Goal: Communication & Community: Participate in discussion

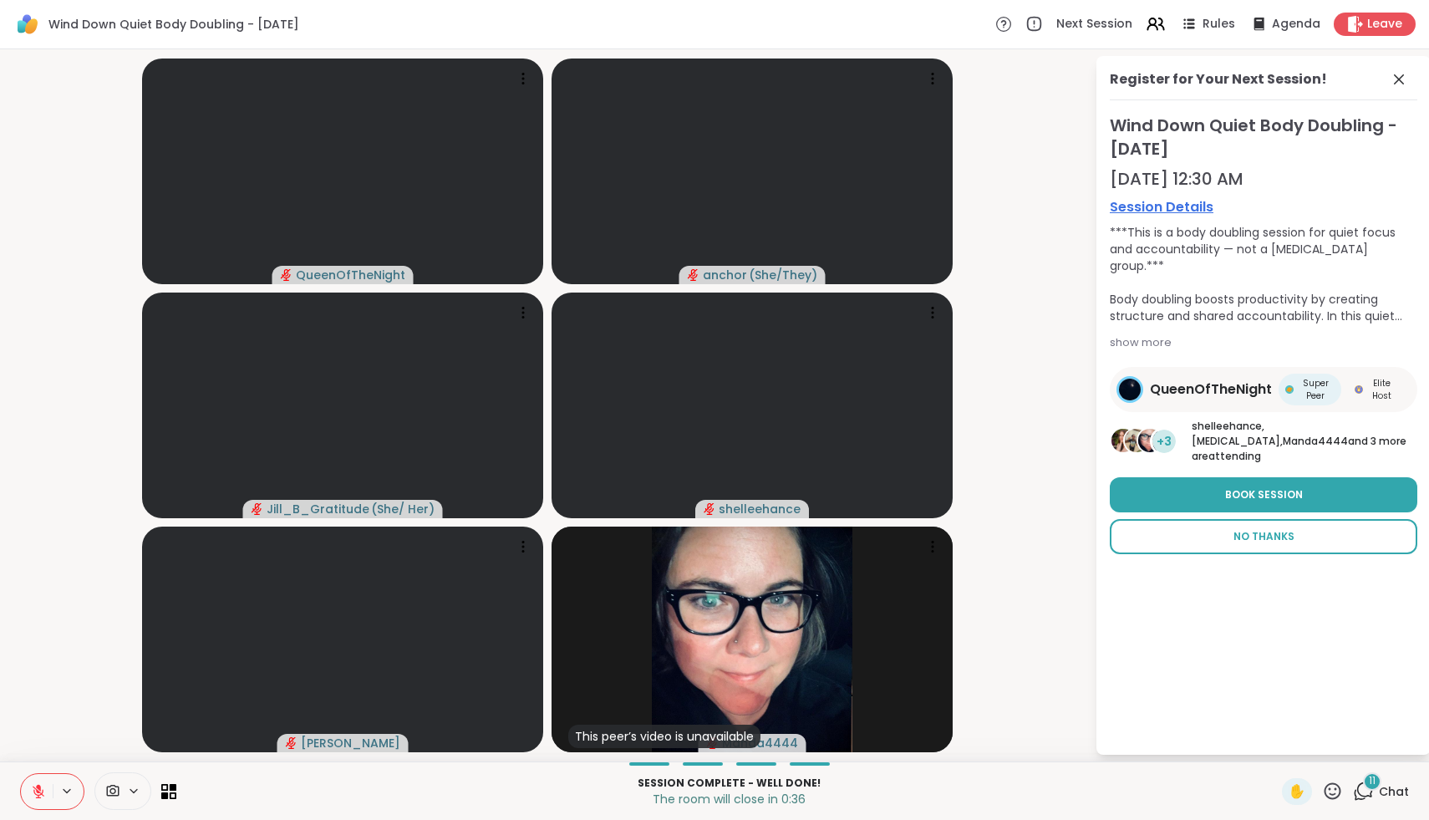
click at [1256, 529] on span "No Thanks" at bounding box center [1263, 536] width 61 height 15
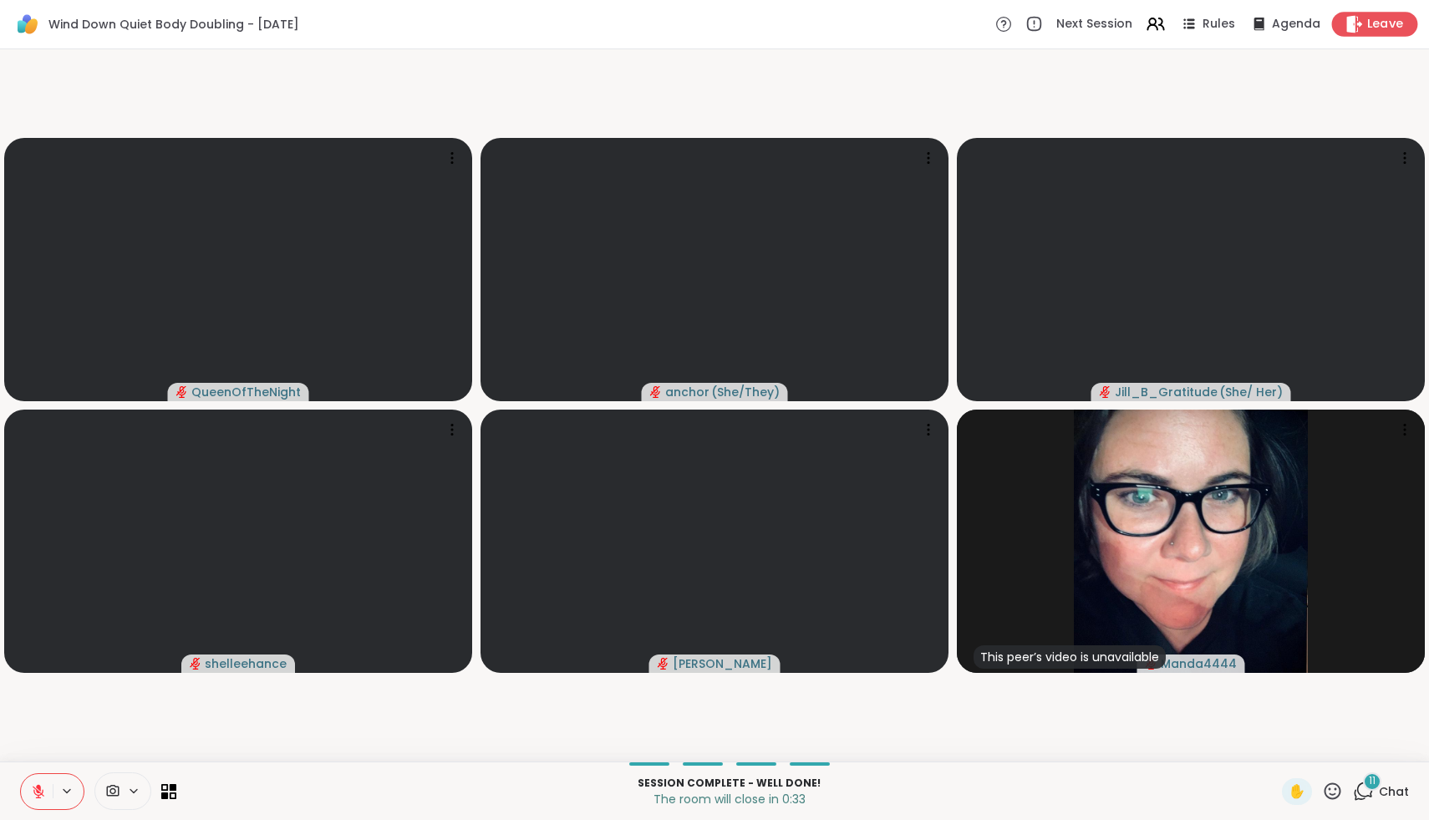
click at [1358, 26] on icon at bounding box center [1354, 24] width 18 height 18
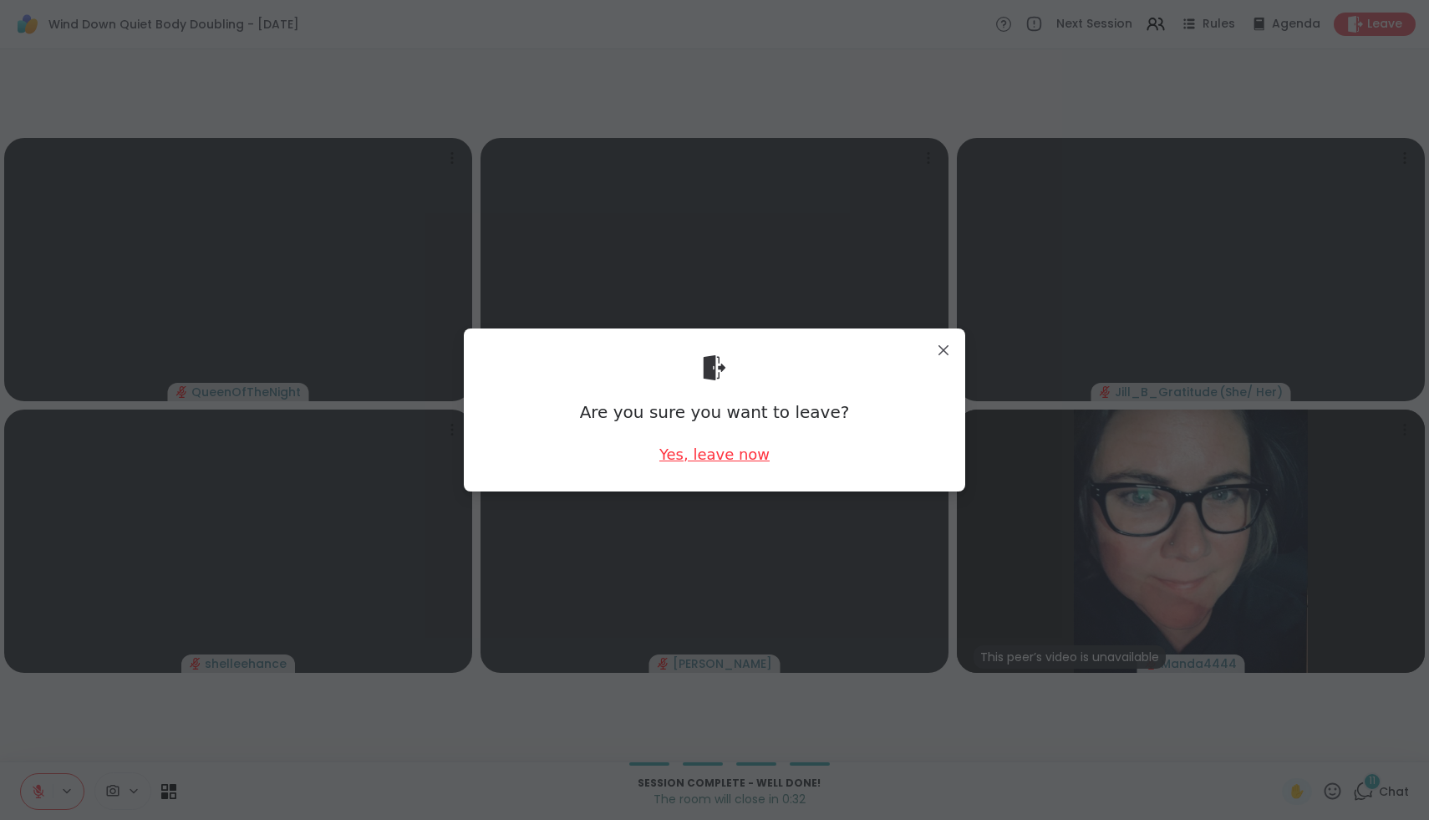
click at [742, 451] on div "Yes, leave now" at bounding box center [714, 454] width 110 height 21
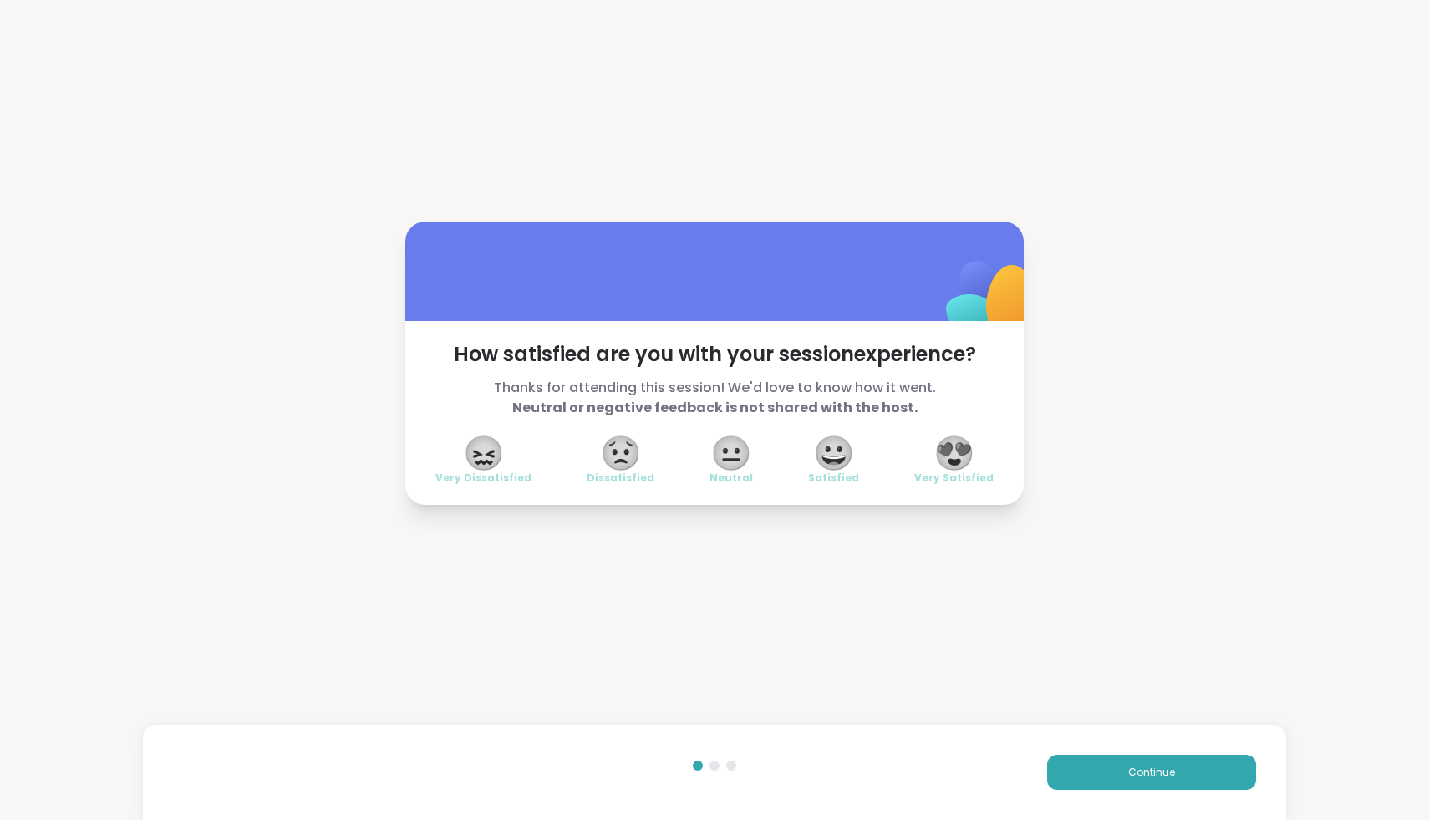
click at [963, 441] on span "😍" at bounding box center [954, 453] width 42 height 30
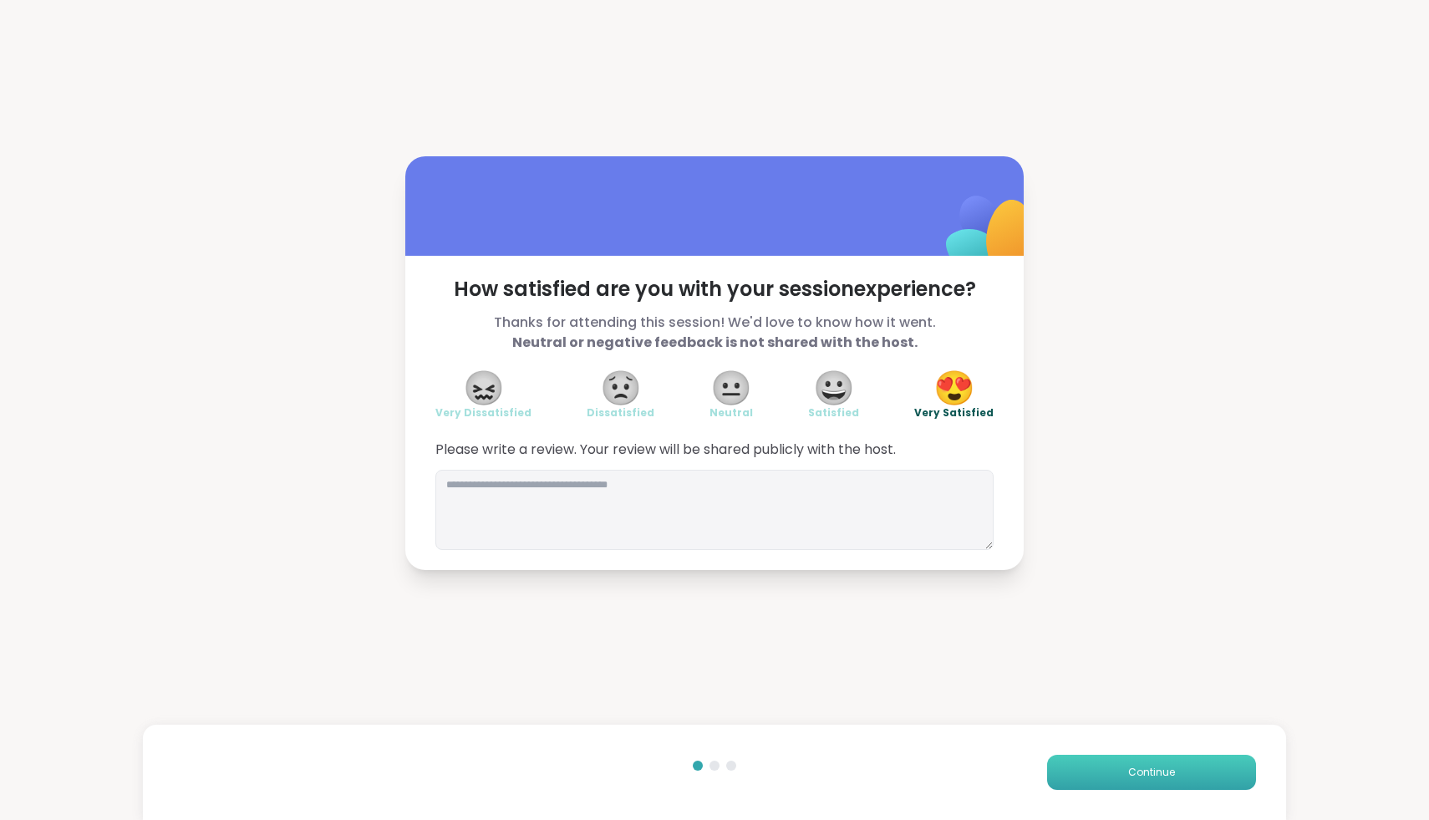
click at [1121, 766] on button "Continue" at bounding box center [1151, 772] width 209 height 35
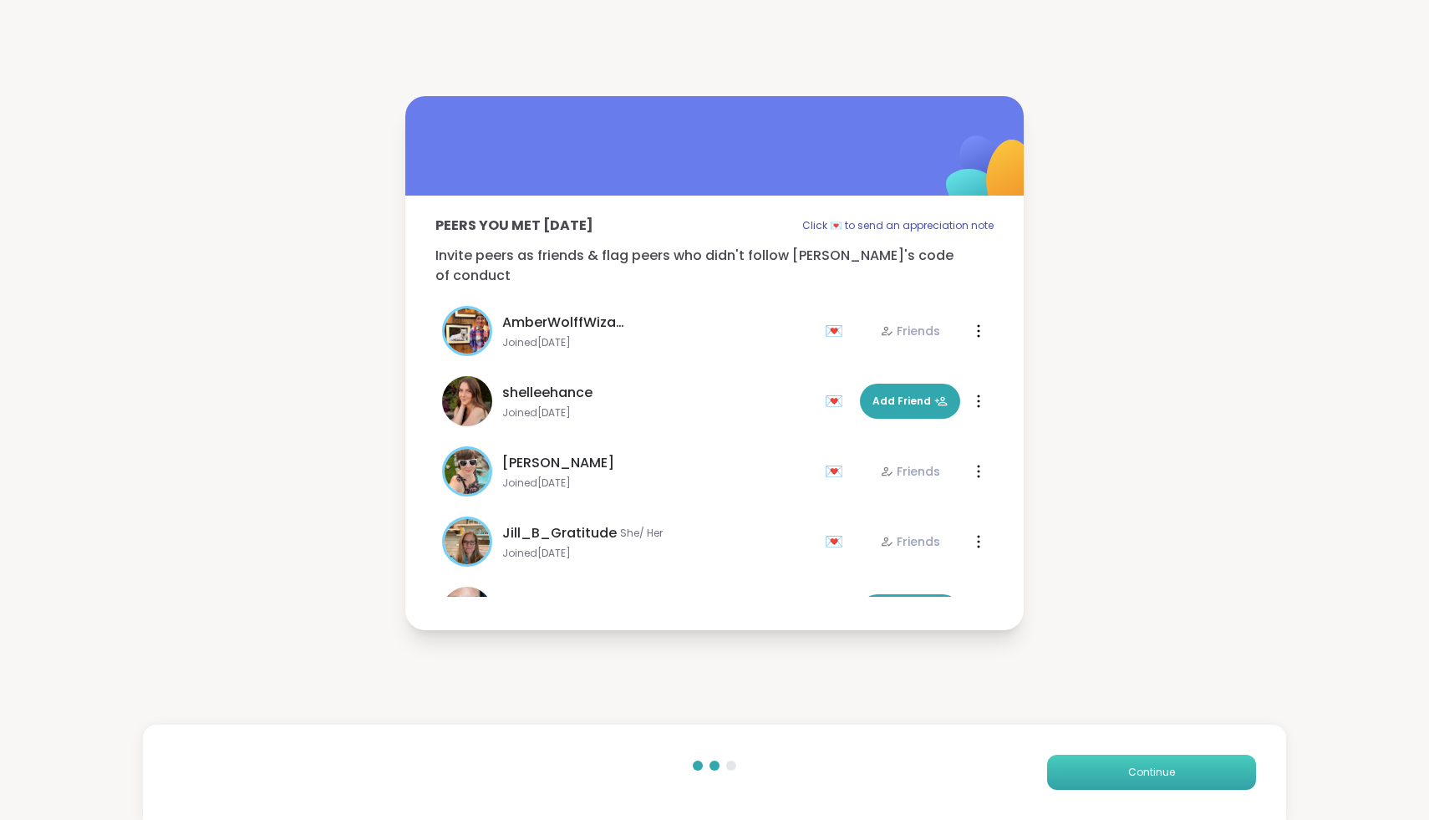
click at [1121, 766] on button "Continue" at bounding box center [1151, 772] width 209 height 35
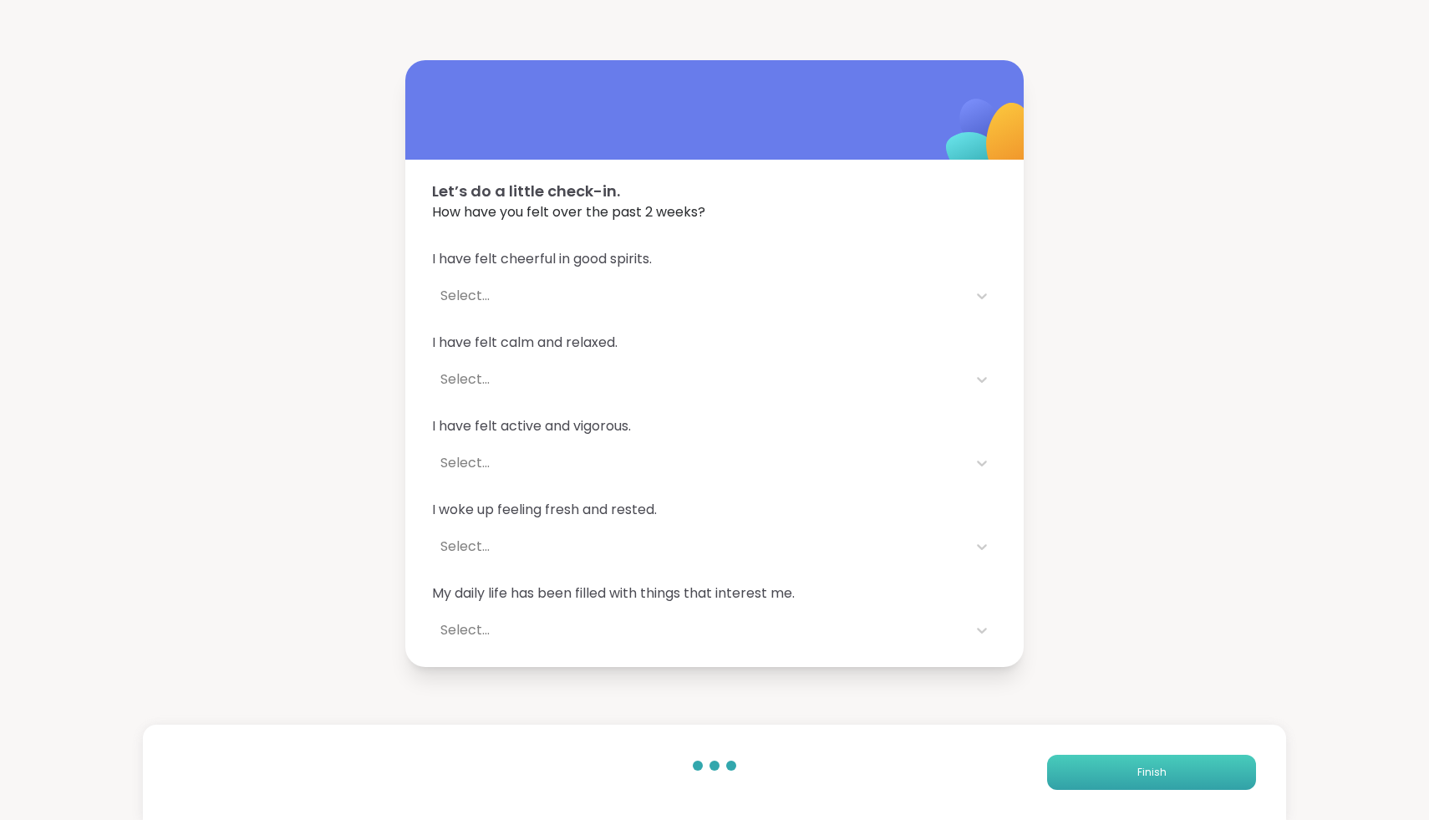
click at [1121, 766] on button "Finish" at bounding box center [1151, 772] width 209 height 35
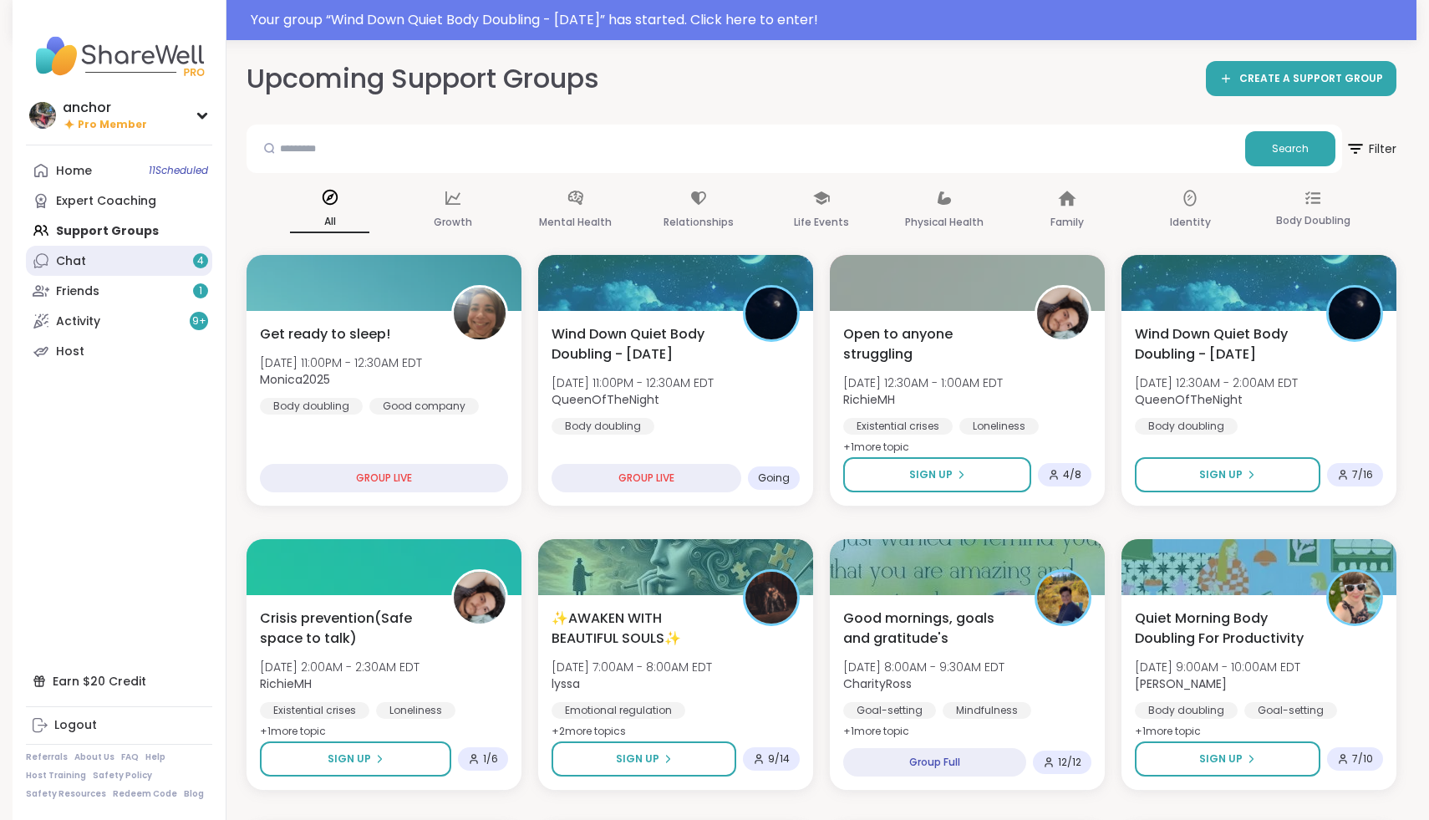
click at [87, 274] on link "Chat 4" at bounding box center [119, 261] width 186 height 30
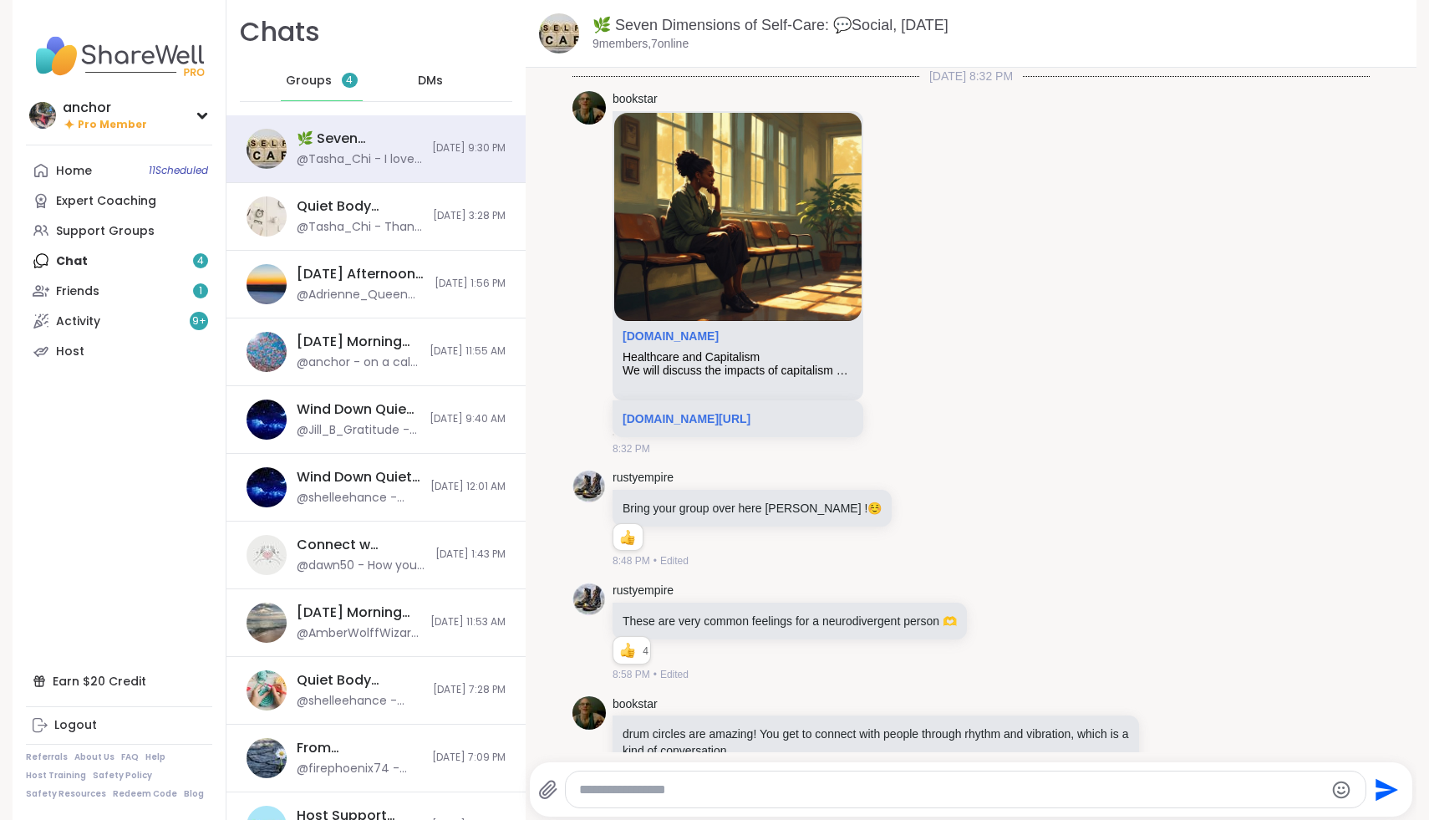
scroll to position [2671, 0]
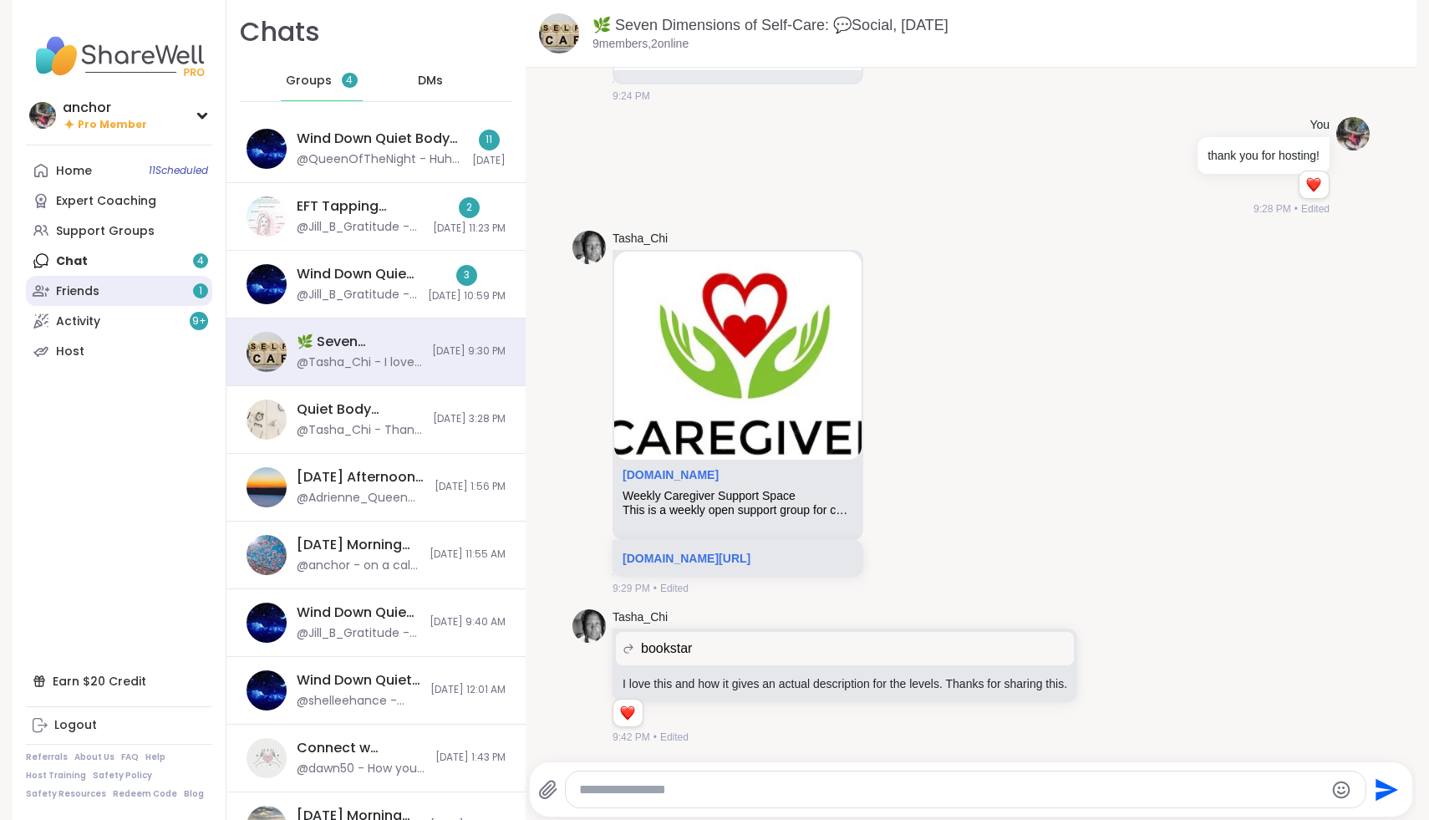
click at [89, 297] on div "Friends 1" at bounding box center [77, 291] width 43 height 17
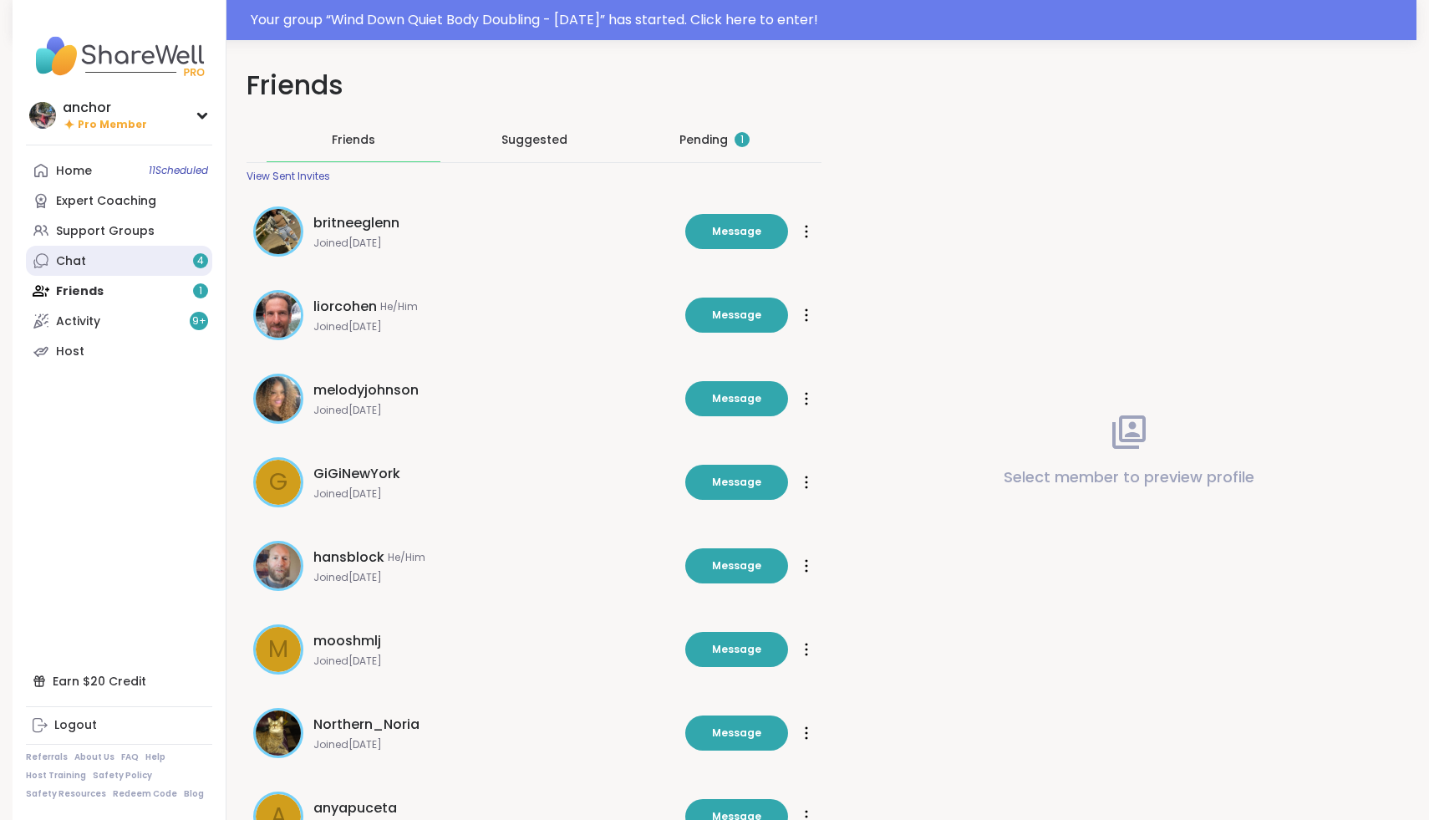
click at [99, 267] on link "Chat 4" at bounding box center [119, 261] width 186 height 30
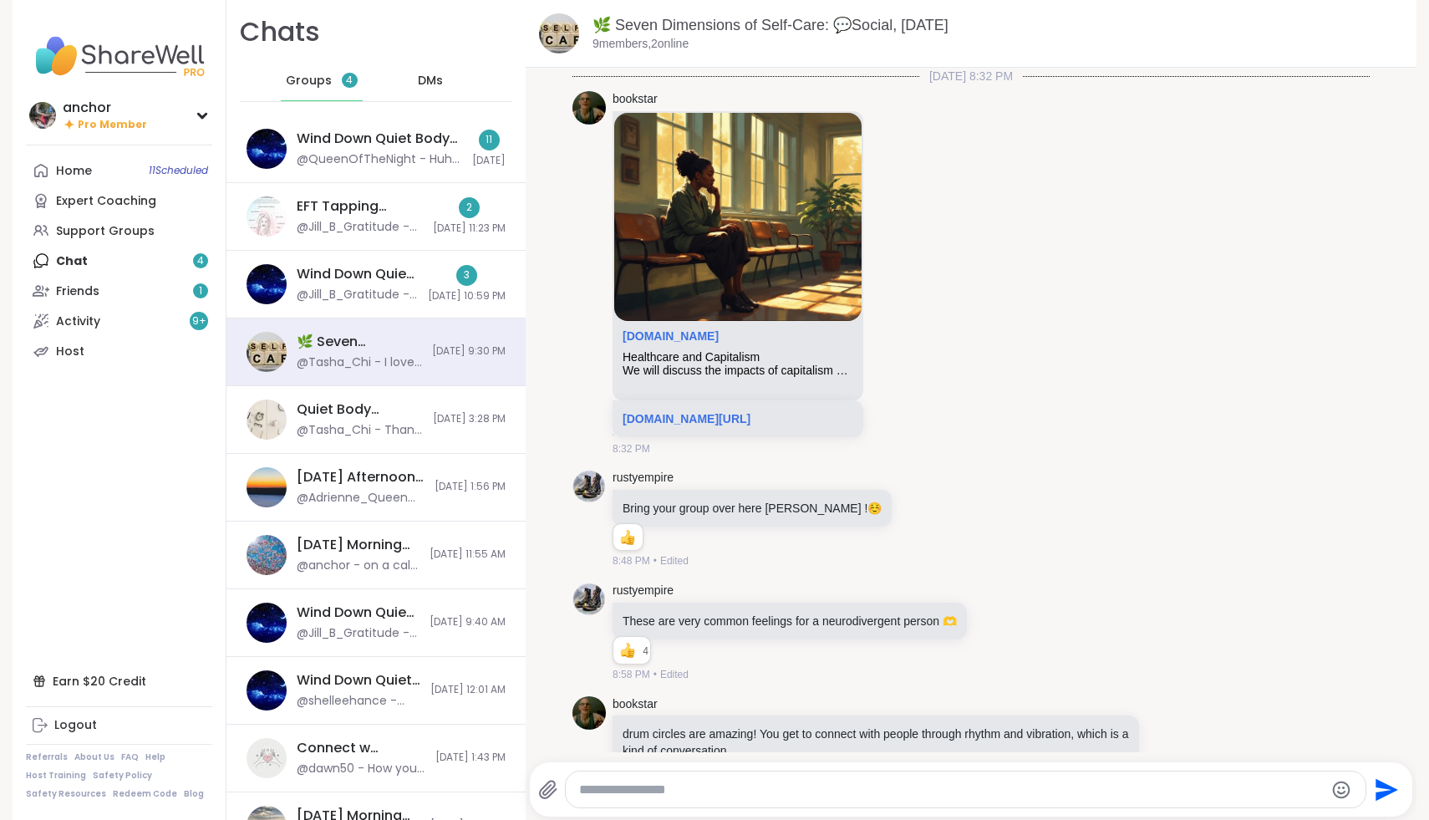
scroll to position [2671, 0]
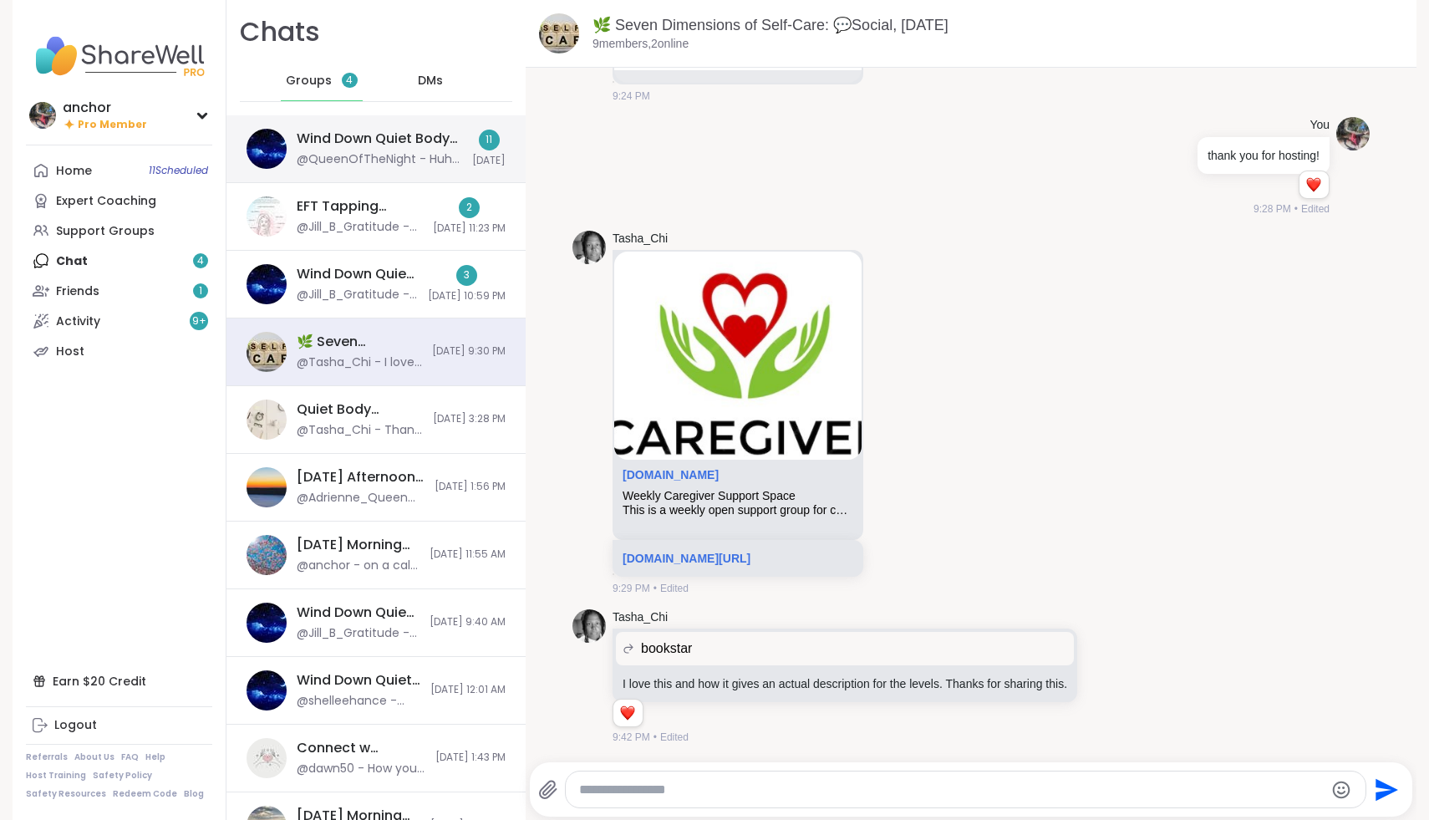
click at [385, 140] on div "Wind Down Quiet Body Doubling - [DATE]" at bounding box center [379, 139] width 165 height 18
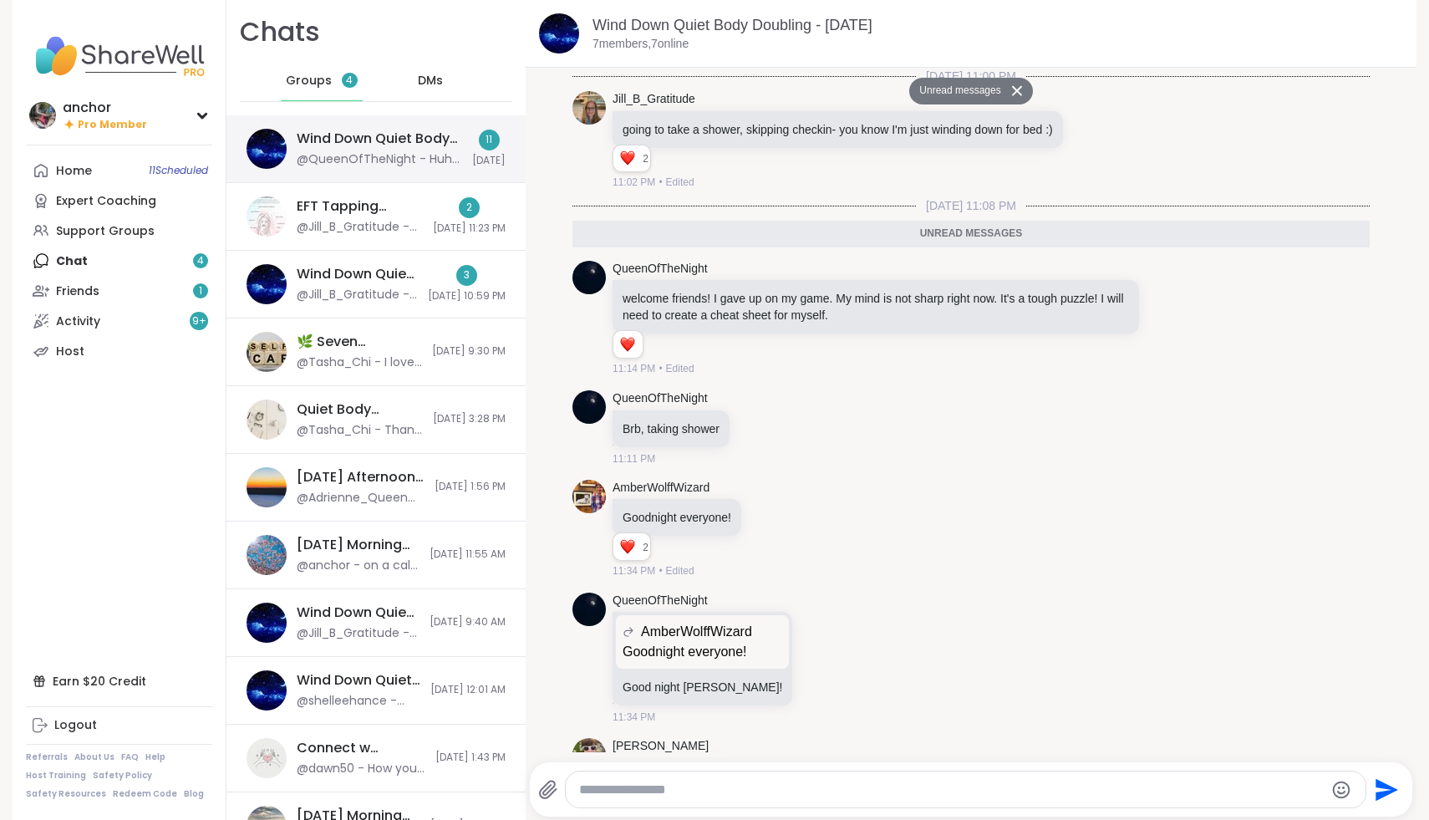
scroll to position [1054, 0]
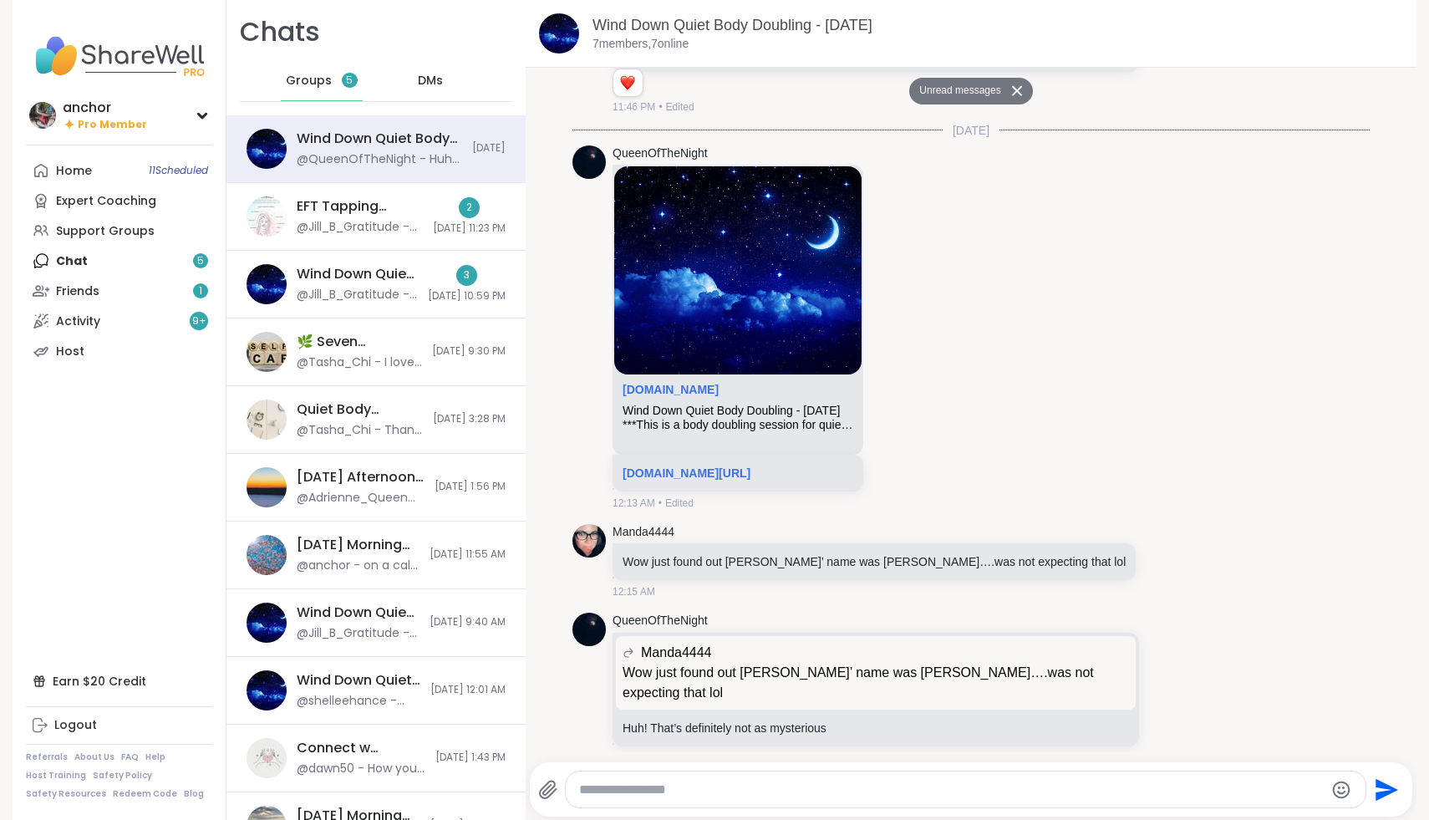
click at [306, 75] on span "Groups" at bounding box center [309, 81] width 46 height 17
click at [331, 90] on div "Groups 5" at bounding box center [322, 81] width 82 height 40
click at [349, 209] on div "EFT Tapping [DATE] Practice, [DATE]" at bounding box center [360, 206] width 126 height 18
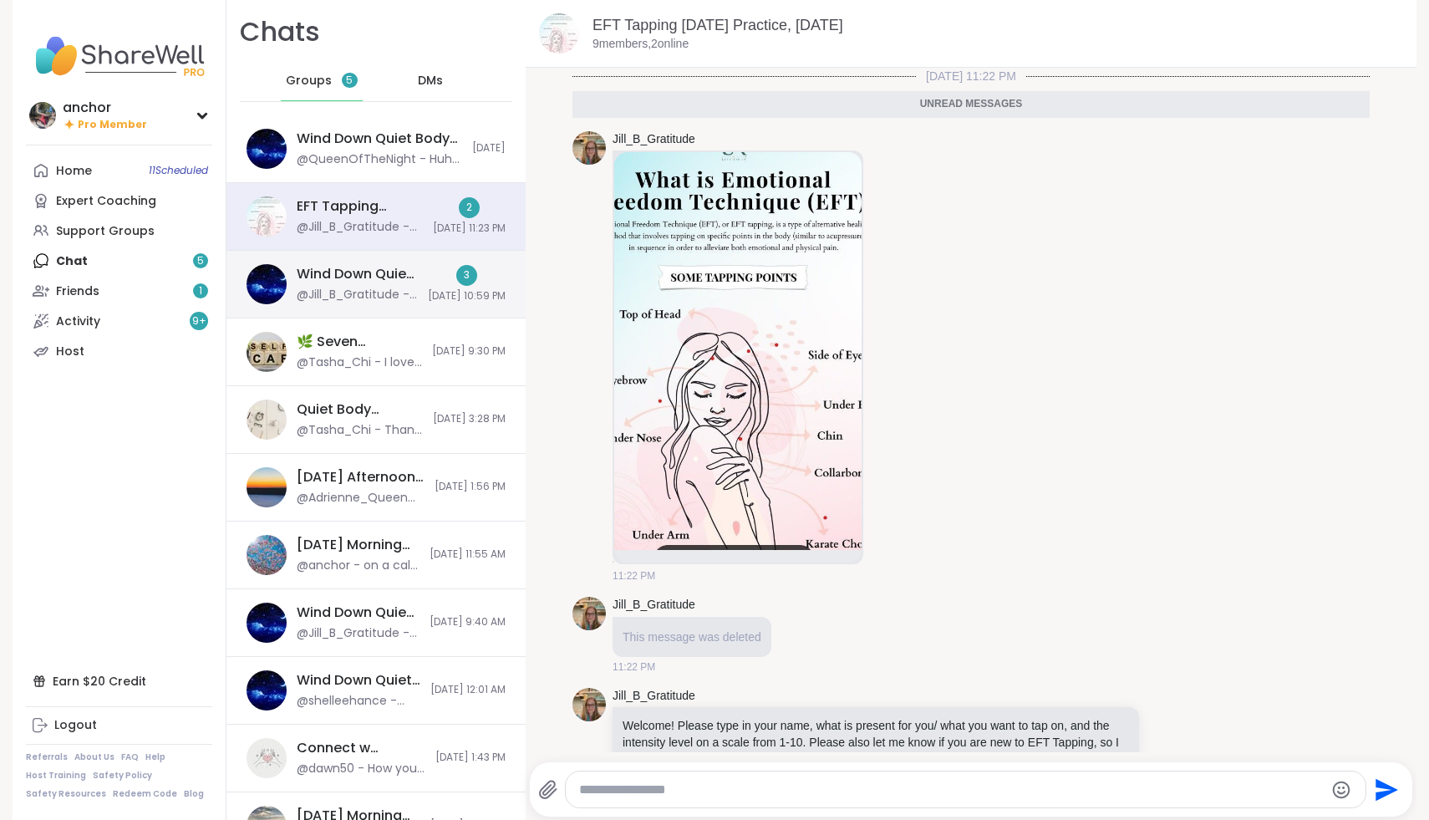
scroll to position [101, 0]
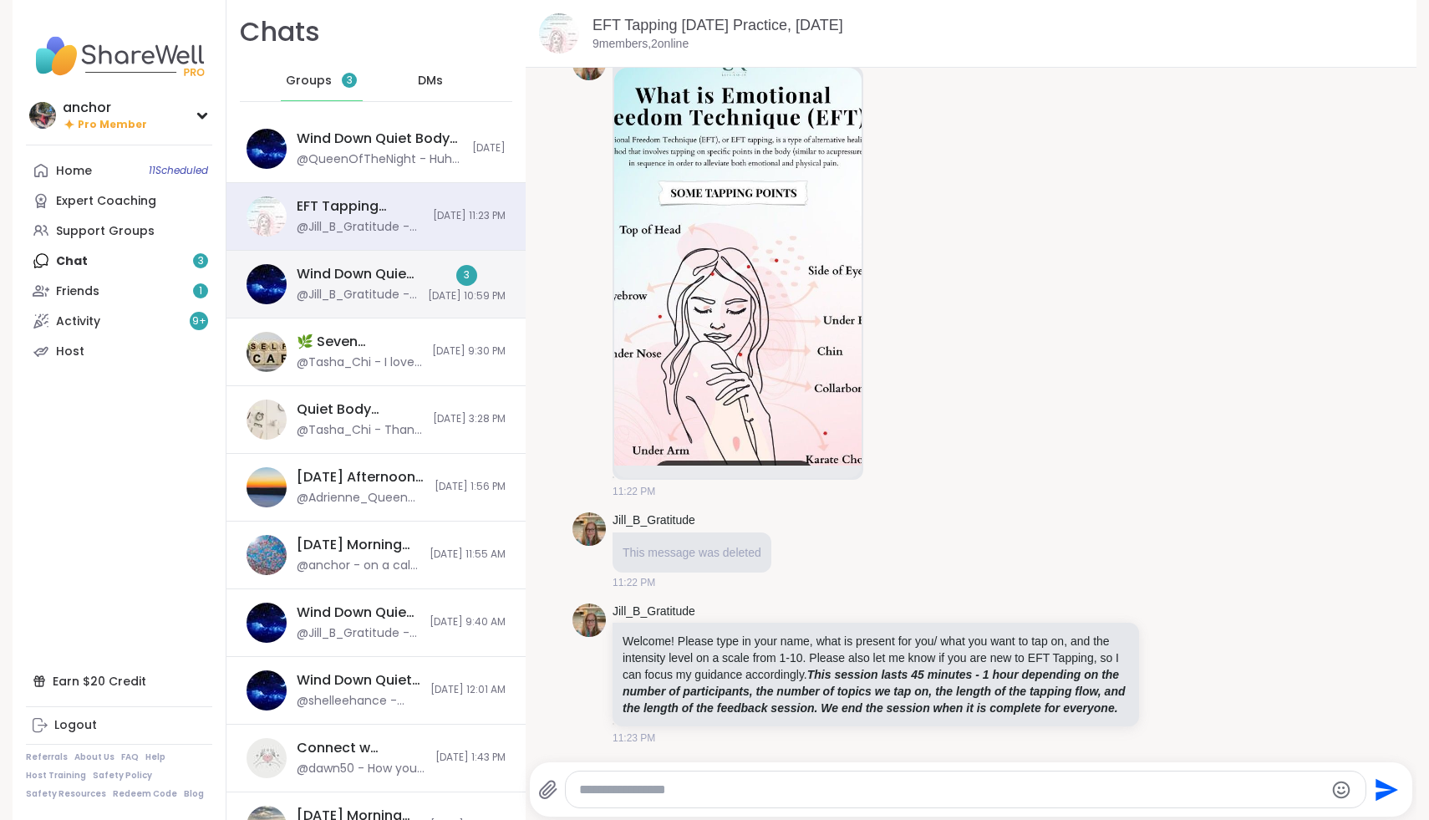
click at [387, 292] on div "@Jill_B_Gratitude - Thank you [PERSON_NAME]! <3" at bounding box center [357, 295] width 121 height 17
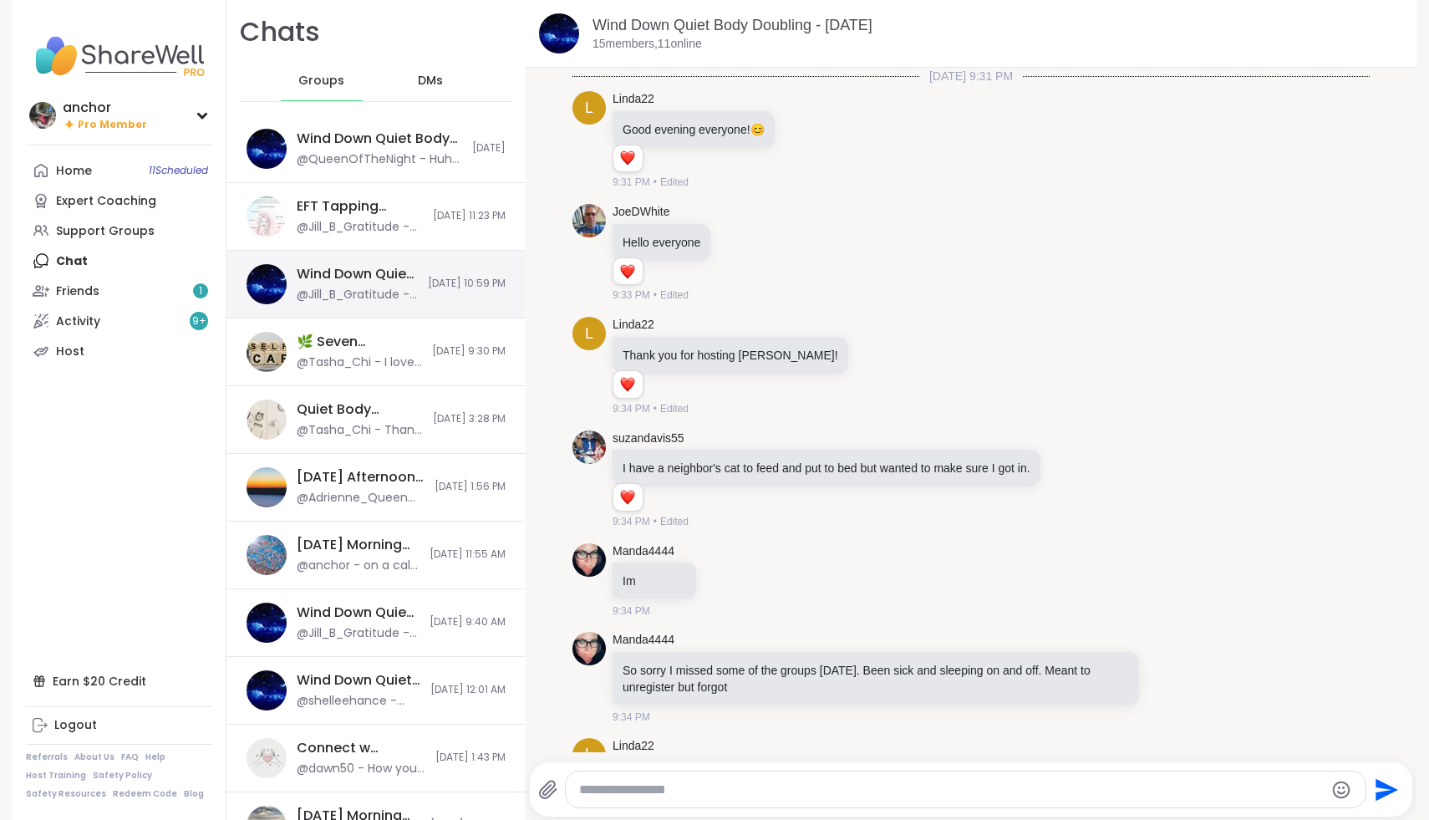
scroll to position [2916, 0]
